Goal: Find specific page/section: Find specific page/section

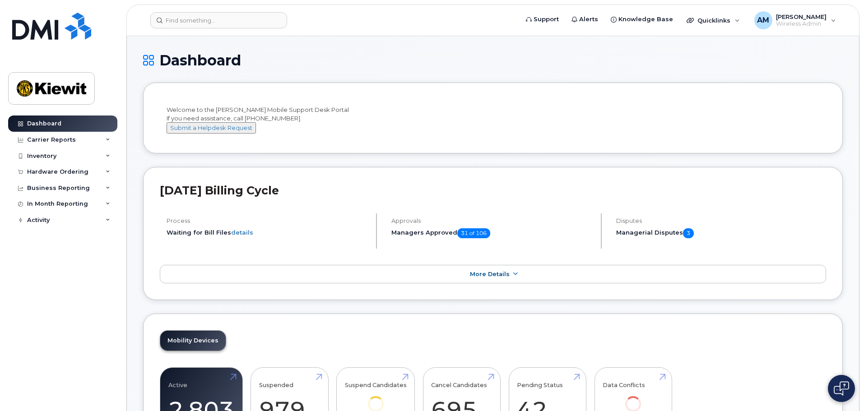
drag, startPoint x: 59, startPoint y: 1, endPoint x: 295, endPoint y: 37, distance: 239.0
click at [810, 19] on span "[PERSON_NAME]" at bounding box center [801, 16] width 51 height 7
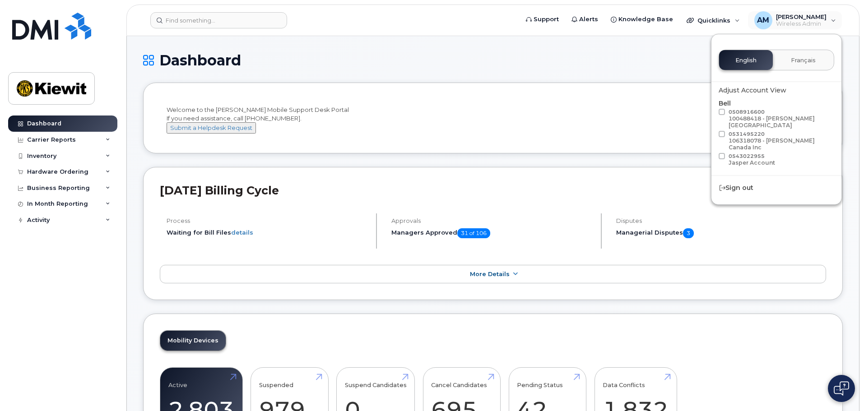
click at [501, 123] on div "Welcome to the Kiewit Mobile Support Desk Portal If you need assistance, call 8…" at bounding box center [493, 120] width 652 height 28
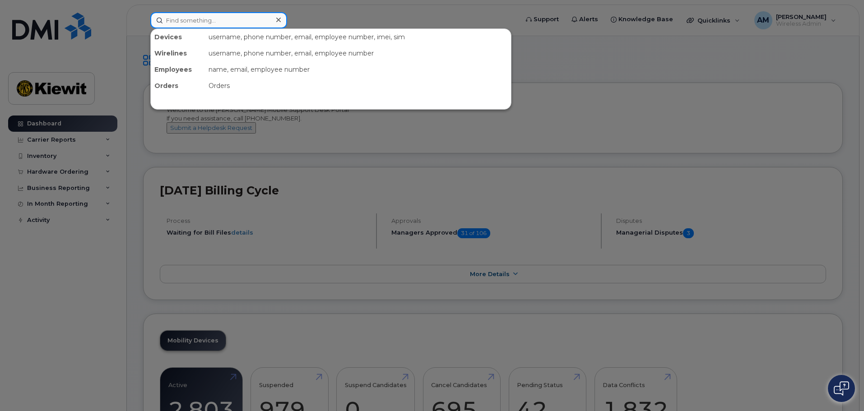
click at [173, 15] on input at bounding box center [218, 20] width 137 height 16
click at [487, 167] on div at bounding box center [432, 205] width 864 height 411
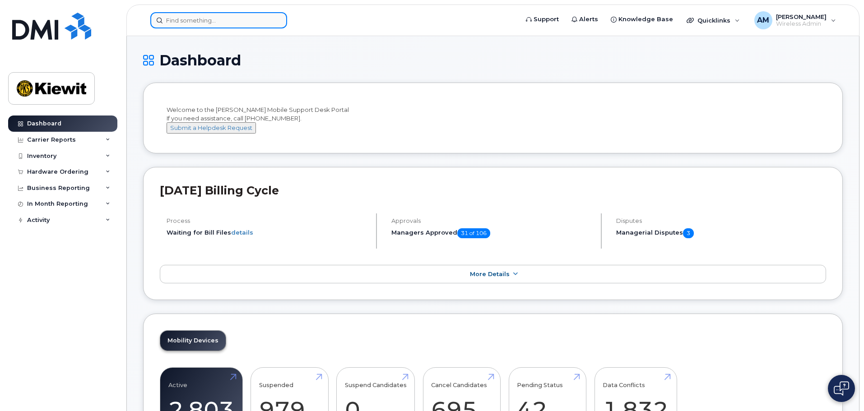
click at [194, 20] on input at bounding box center [218, 20] width 137 height 16
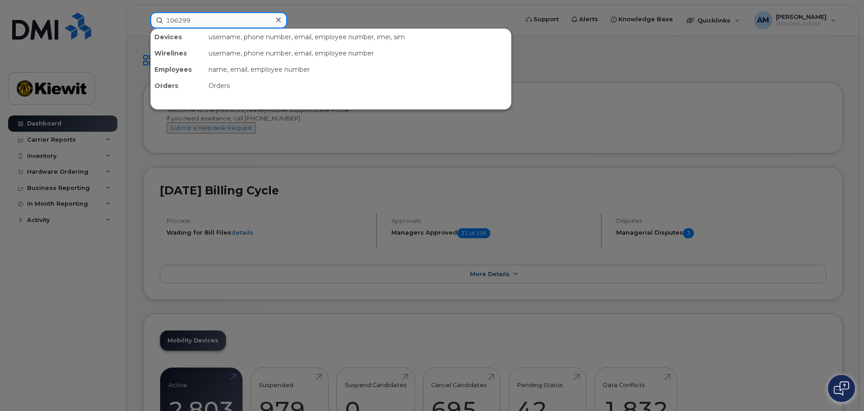
type input "106299"
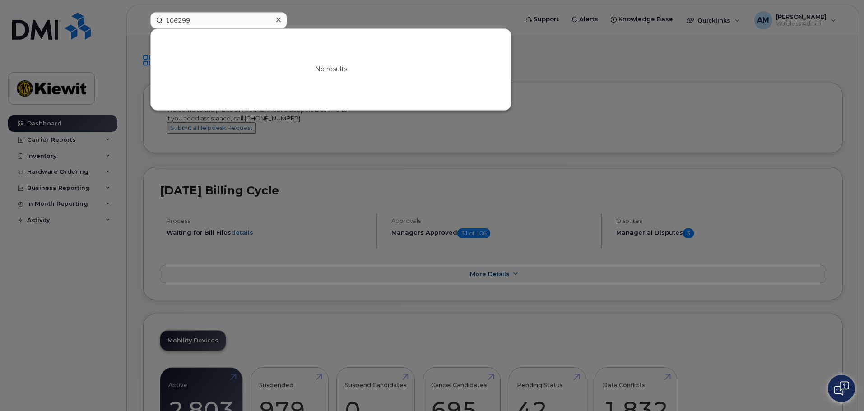
click at [438, 178] on div at bounding box center [432, 205] width 864 height 411
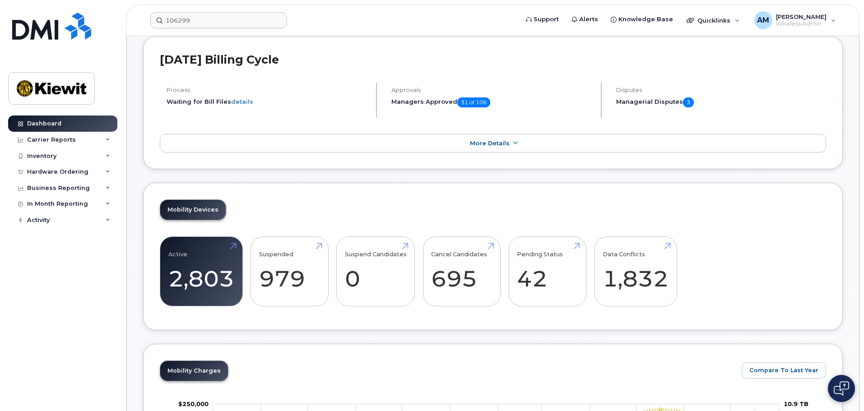
scroll to position [135, 0]
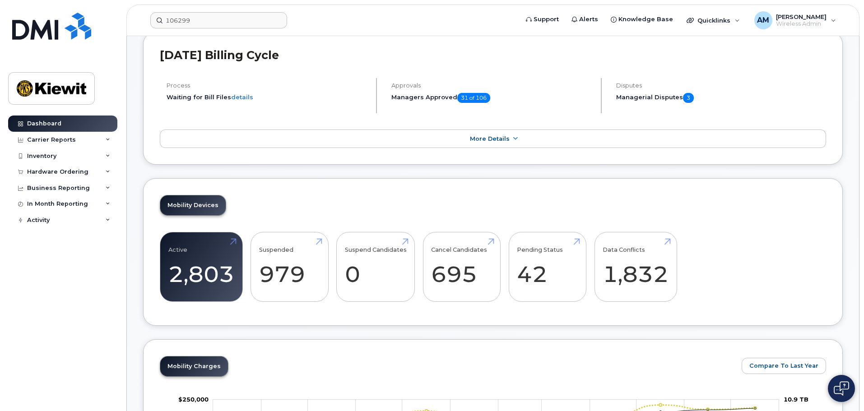
click at [657, 103] on h5 "Managerial Disputes 3" at bounding box center [721, 98] width 210 height 10
click at [484, 148] on link "More Details" at bounding box center [493, 139] width 666 height 19
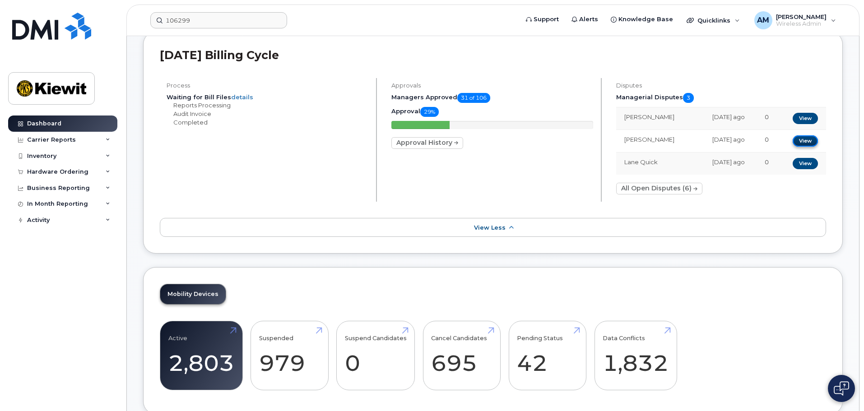
click at [800, 147] on link "View" at bounding box center [804, 140] width 25 height 11
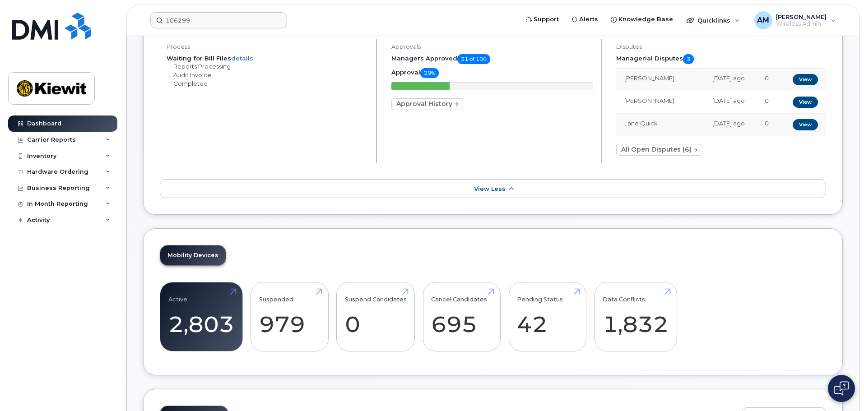
scroll to position [226, 0]
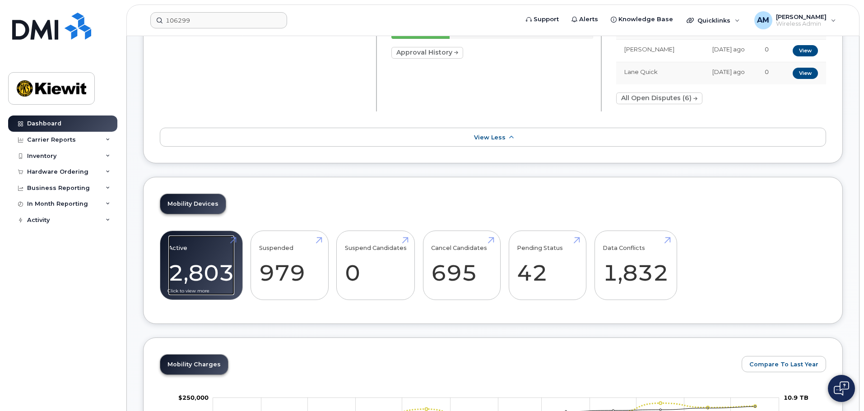
click at [171, 273] on link "Active 2,803 -25%" at bounding box center [201, 266] width 66 height 60
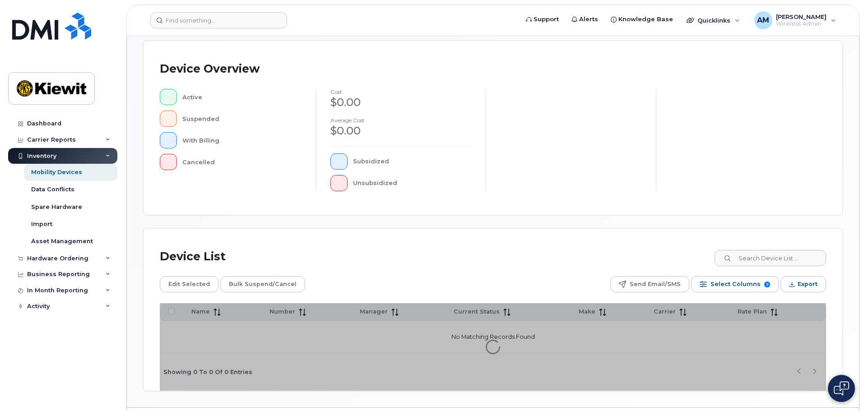
scroll to position [209, 0]
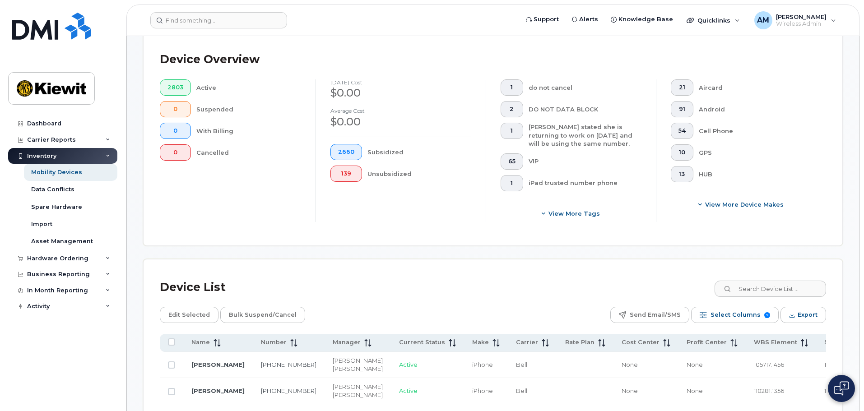
drag, startPoint x: 189, startPoint y: 42, endPoint x: 190, endPoint y: 37, distance: 5.0
click at [189, 42] on div "Device Overview 2803 Active 0 Suspended 0 With Billing 0 Cancelled August 2025 …" at bounding box center [492, 138] width 699 height 213
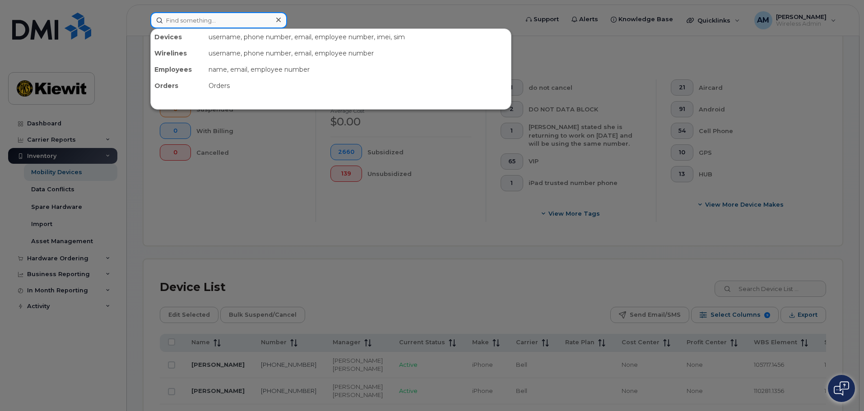
click at [194, 18] on input at bounding box center [218, 20] width 137 height 16
paste input "Wilgen Enriquez"
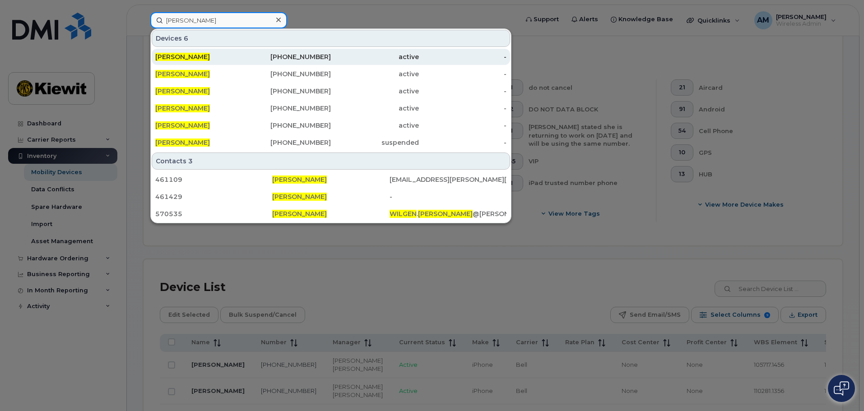
type input "Wilgen Enriquez"
click at [215, 60] on div "Wilgen Enriquez" at bounding box center [199, 56] width 88 height 9
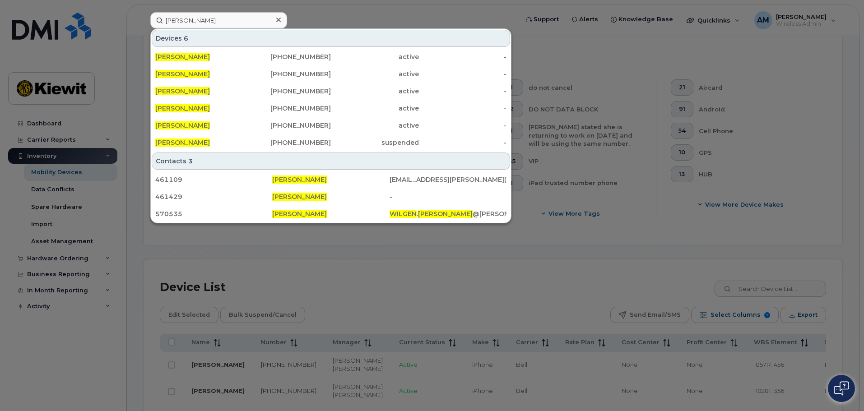
click at [521, 280] on div at bounding box center [432, 205] width 864 height 411
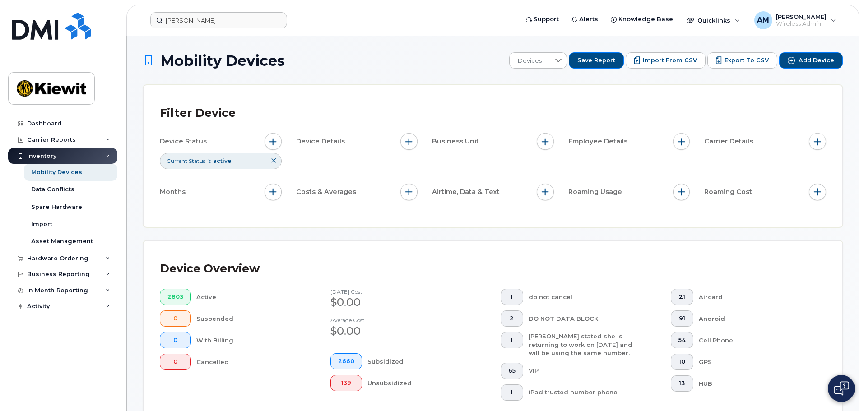
click at [56, 111] on div "Dashboard Carrier Reports Monthly Billing Data Daily Data Pooling Data Behavior…" at bounding box center [61, 205] width 122 height 411
click at [56, 120] on div "Dashboard" at bounding box center [44, 123] width 34 height 7
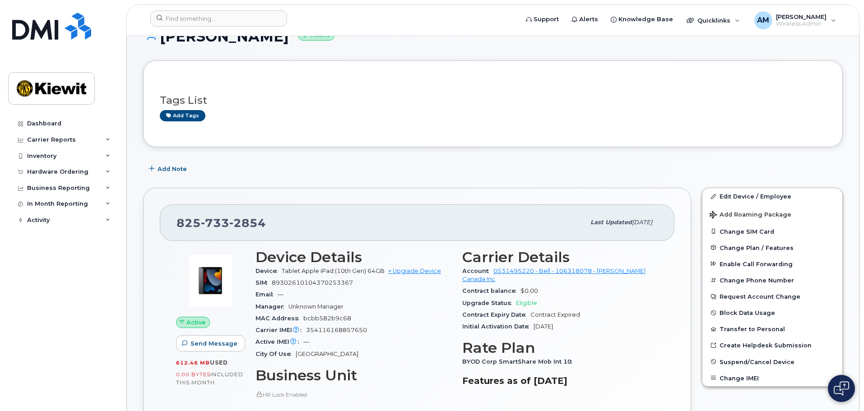
scroll to position [45, 0]
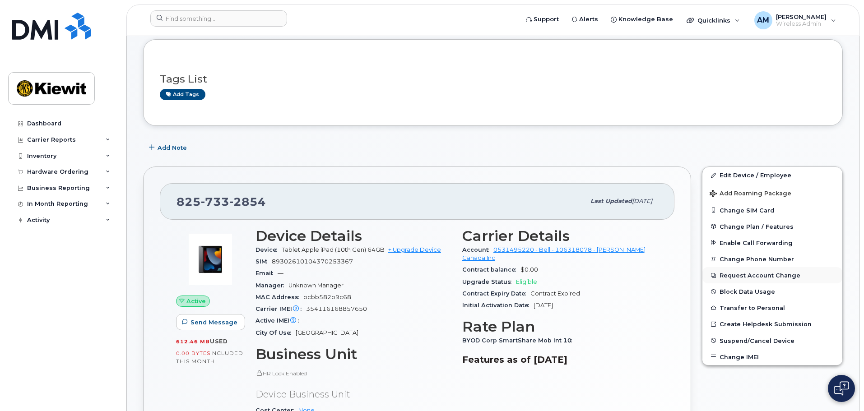
click at [775, 277] on button "Request Account Change" at bounding box center [772, 275] width 140 height 16
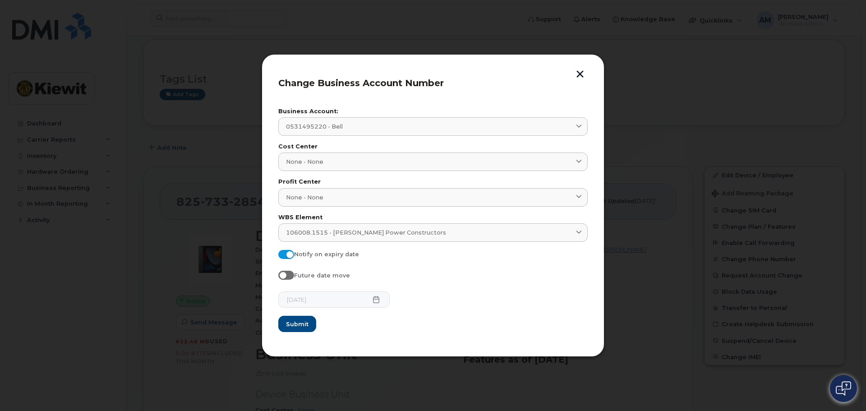
click at [576, 72] on button "button" at bounding box center [581, 74] width 14 height 9
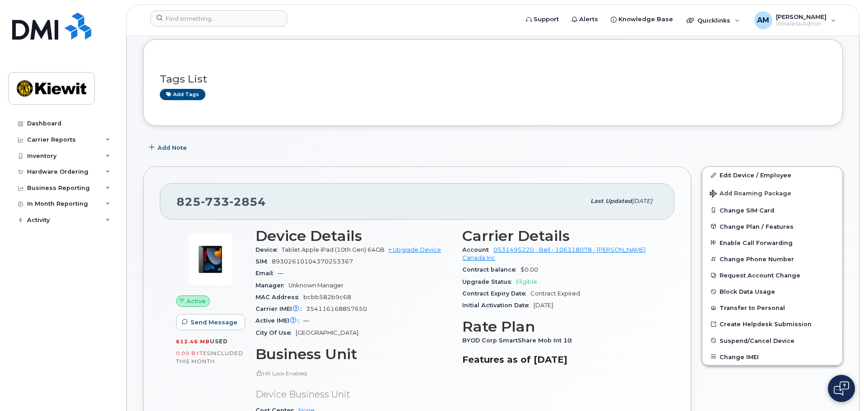
scroll to position [0, 0]
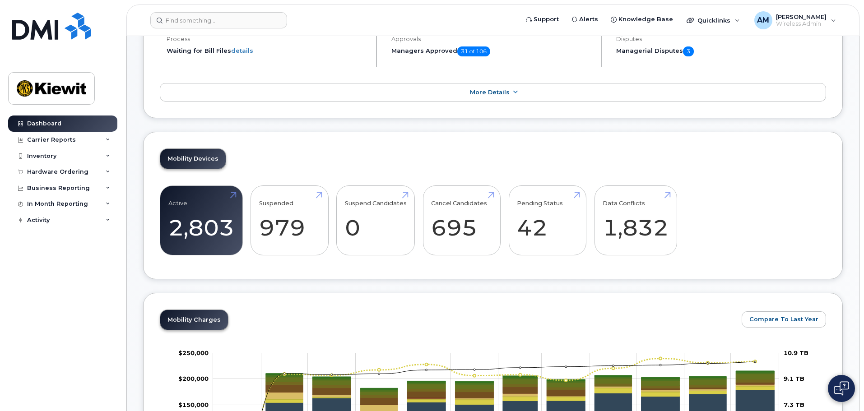
scroll to position [133, 0]
